Goal: Task Accomplishment & Management: Manage account settings

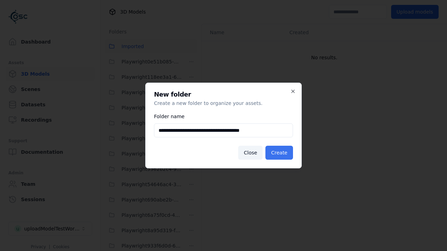
type input "**********"
click at [280, 153] on button "Create" at bounding box center [279, 153] width 28 height 14
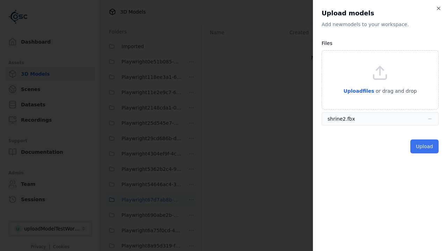
click at [425, 147] on button "Upload" at bounding box center [424, 147] width 28 height 14
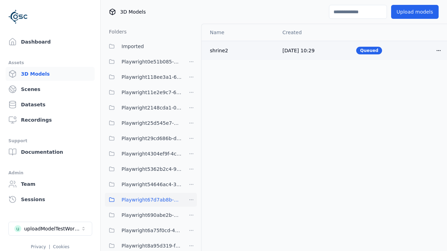
click at [438, 50] on html "Support Dashboard Assets 3D Models Scenes Datasets Recordings Support Documenta…" at bounding box center [223, 125] width 447 height 251
click at [423, 77] on div "Delete" at bounding box center [422, 77] width 41 height 11
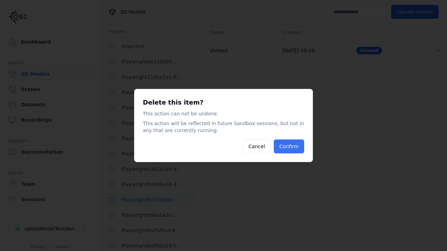
click at [289, 147] on button "Confirm" at bounding box center [289, 147] width 30 height 14
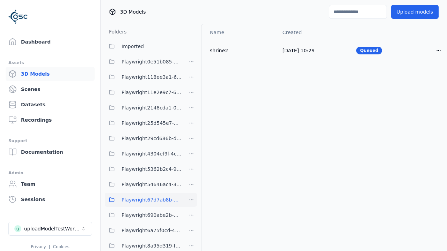
click at [191, 200] on html "Support Dashboard Assets 3D Models Scenes Datasets Recordings Support Documenta…" at bounding box center [223, 125] width 447 height 251
